Goal: Find specific page/section: Find specific page/section

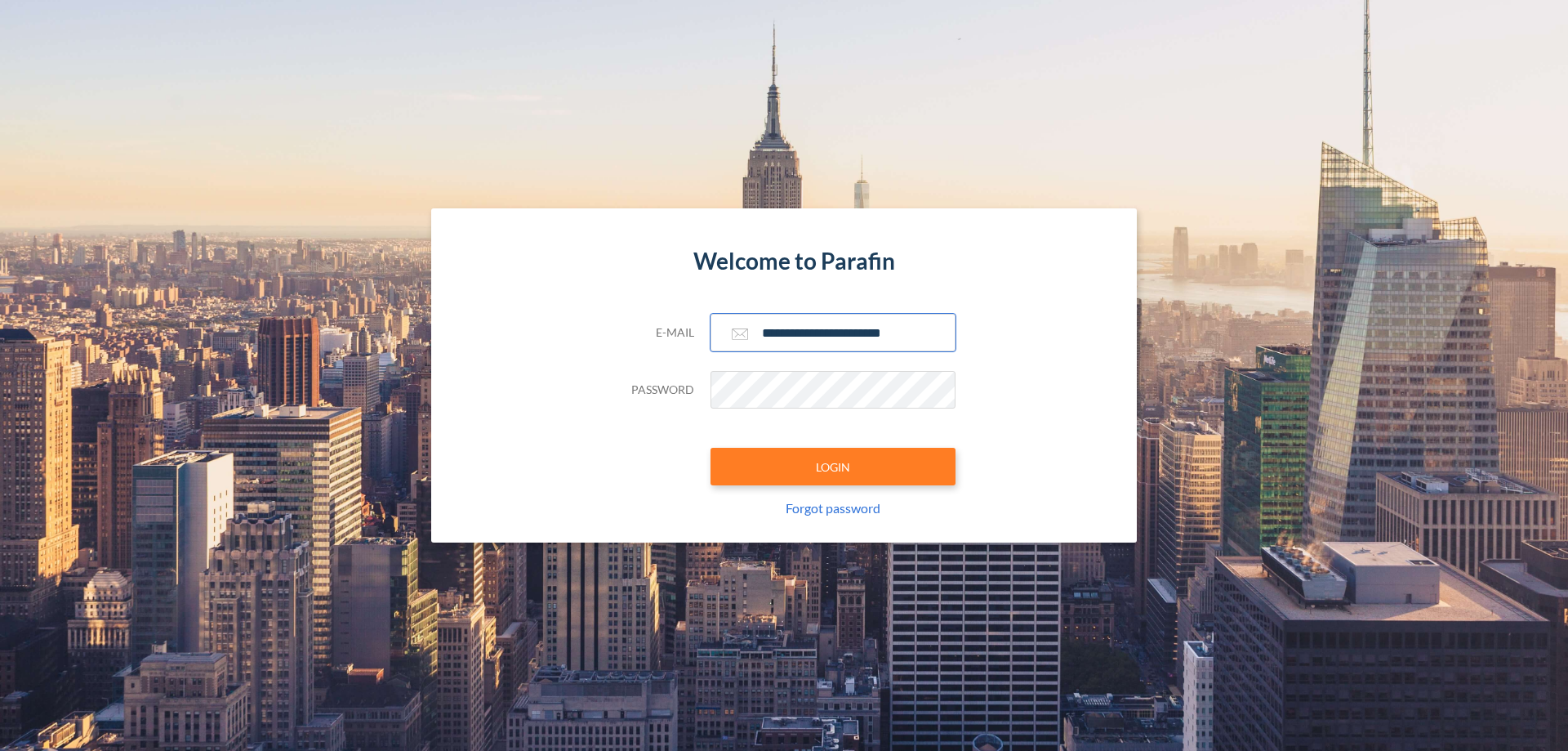
type input "**********"
click at [833, 467] on button "LOGIN" at bounding box center [833, 466] width 245 height 38
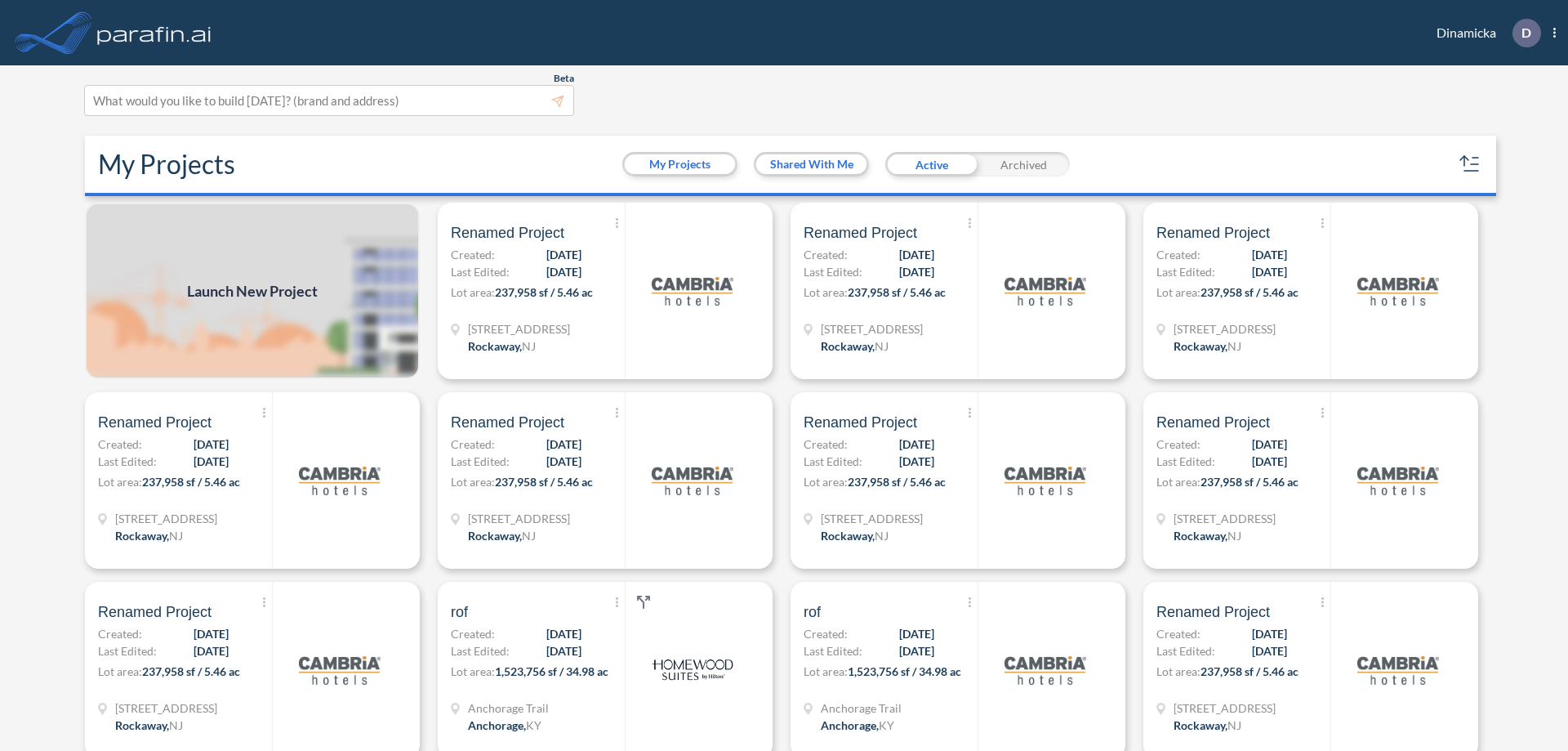
scroll to position [4, 0]
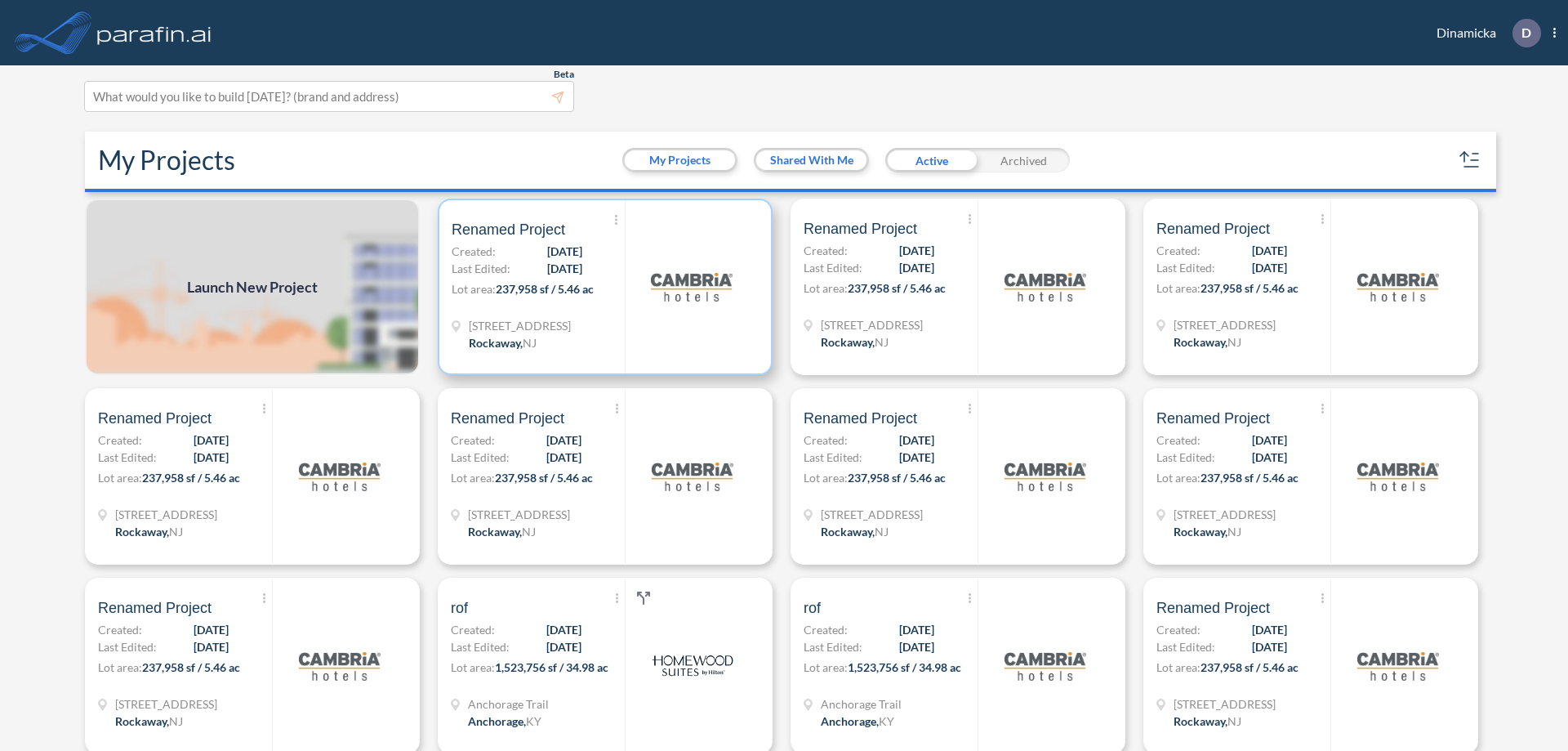
click at [602, 287] on p "Lot area: 237,958 sf / 5.46 ac" at bounding box center [538, 292] width 174 height 23
